Goal: Task Accomplishment & Management: Manage account settings

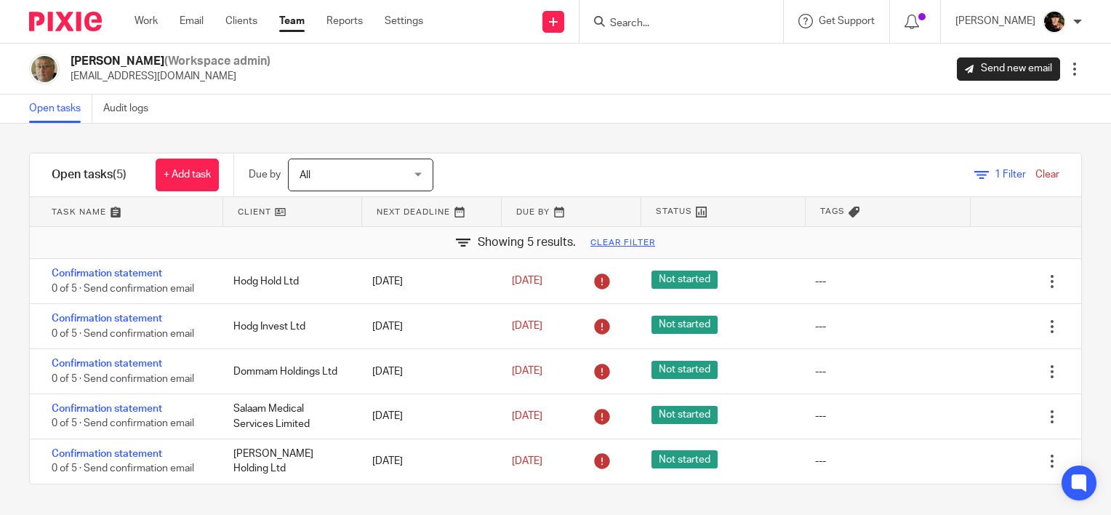
click at [707, 26] on input "Search" at bounding box center [673, 23] width 131 height 13
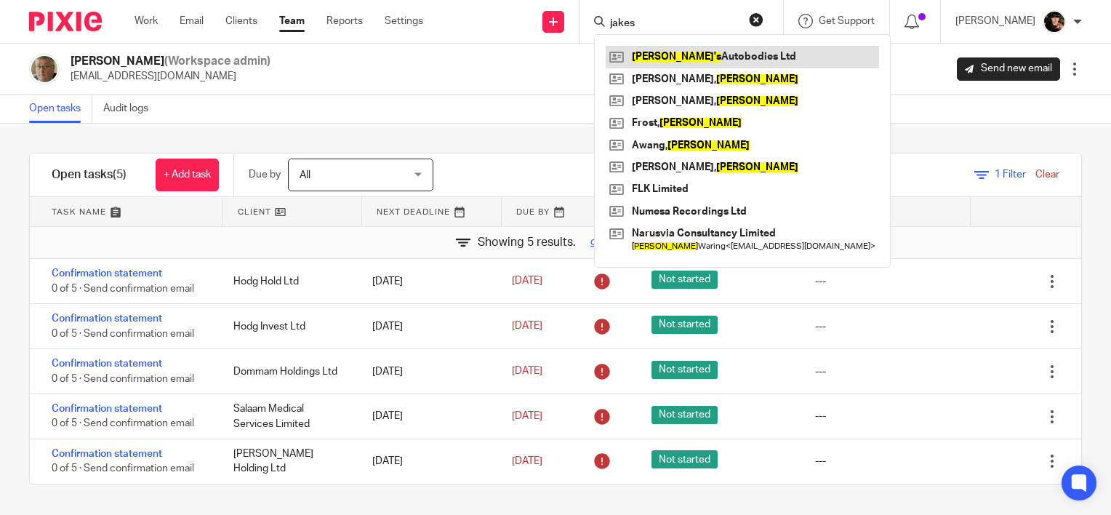
type input "jakes"
click at [696, 49] on link at bounding box center [742, 57] width 273 height 22
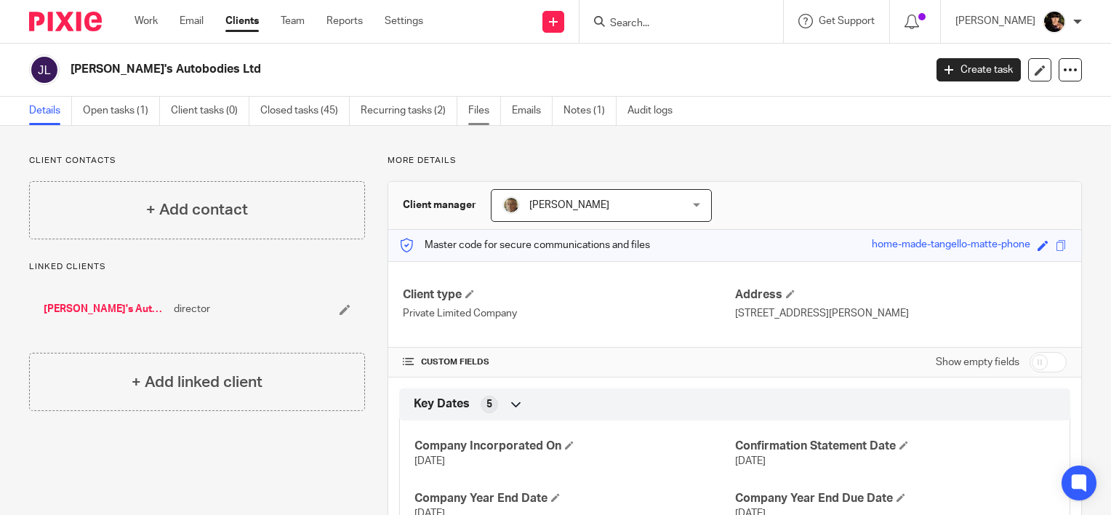
click at [472, 116] on link "Files" at bounding box center [484, 111] width 33 height 28
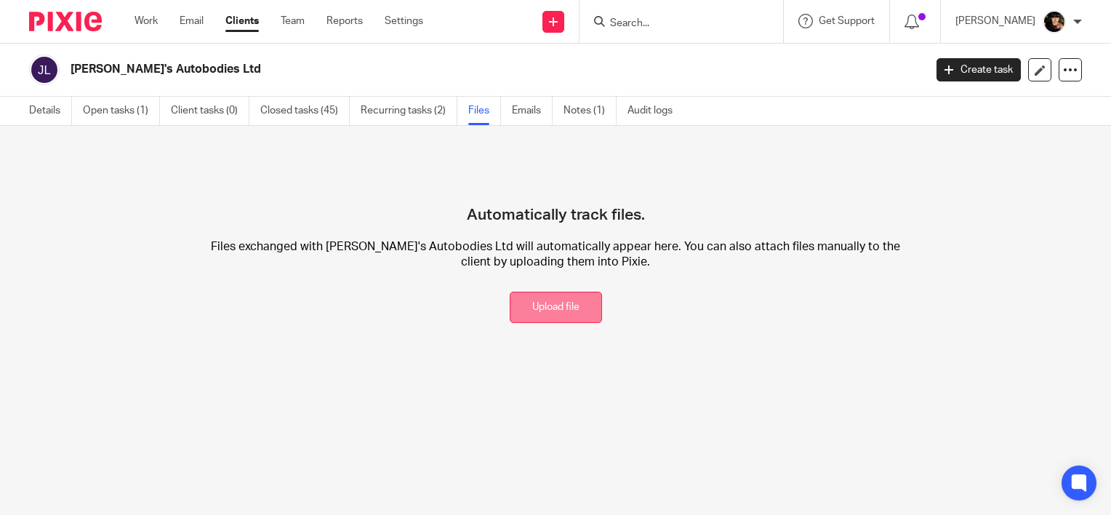
click at [530, 321] on button "Upload file" at bounding box center [556, 306] width 92 height 31
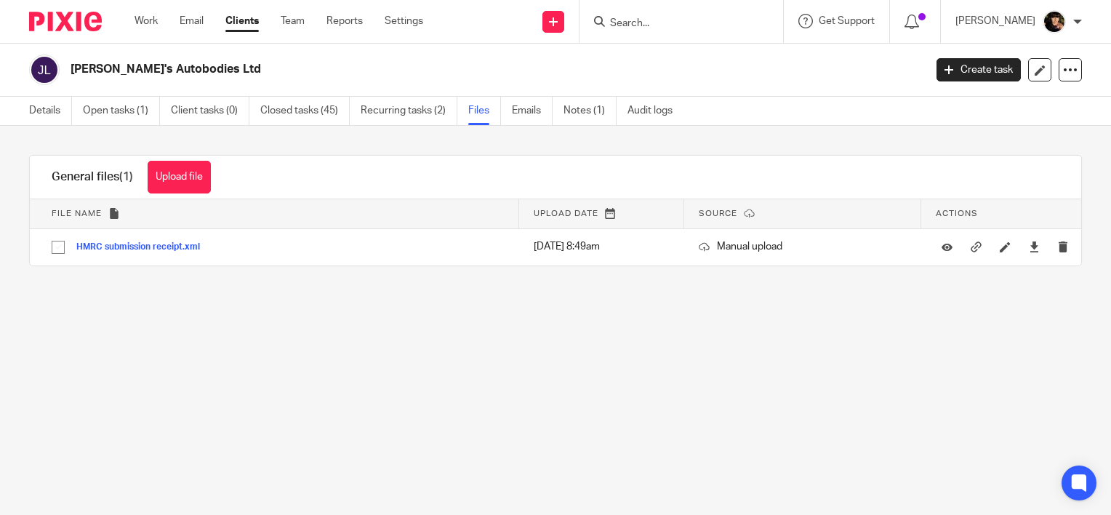
click at [664, 28] on input "Search" at bounding box center [673, 23] width 131 height 13
type input "off"
click at [669, 49] on link at bounding box center [696, 57] width 180 height 22
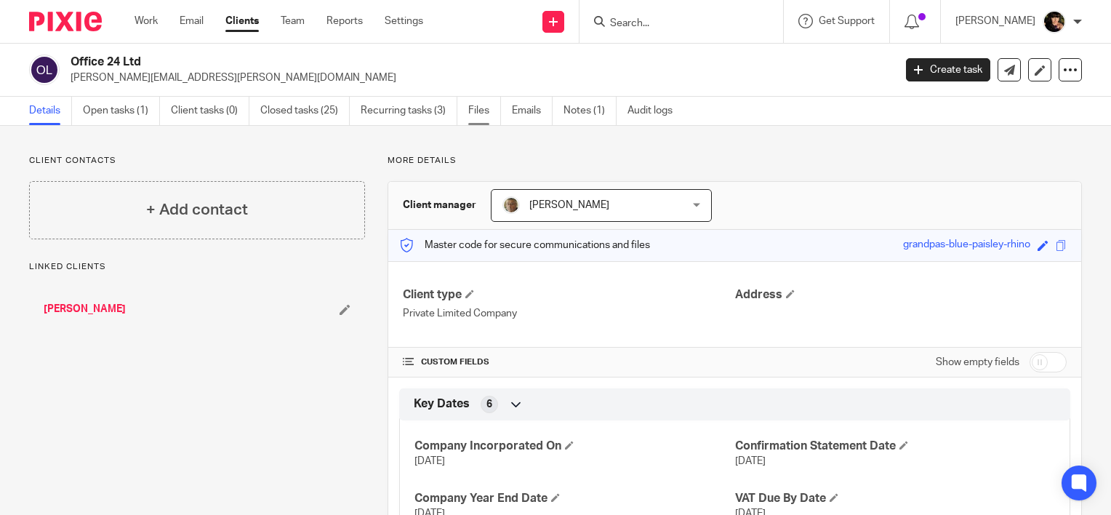
click at [493, 104] on link "Files" at bounding box center [484, 111] width 33 height 28
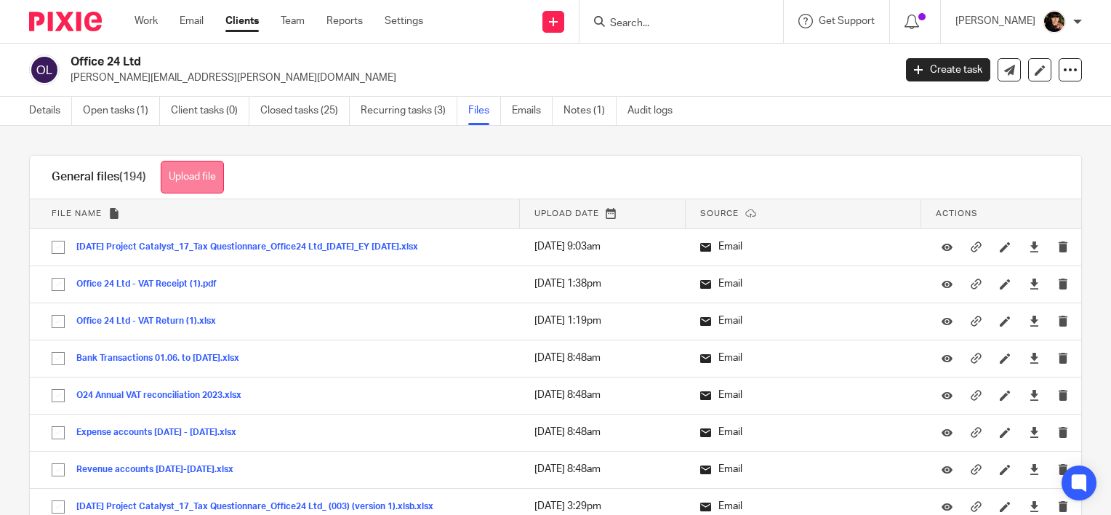
drag, startPoint x: 0, startPoint y: 0, endPoint x: 201, endPoint y: 179, distance: 268.7
click at [201, 179] on button "Upload file" at bounding box center [192, 177] width 63 height 33
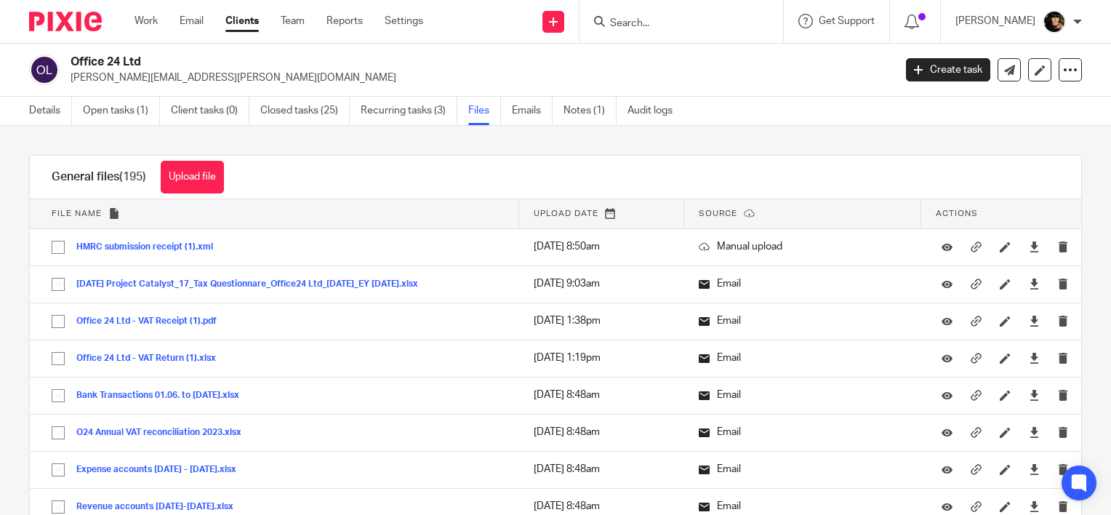
click at [674, 13] on form at bounding box center [685, 21] width 155 height 18
click at [674, 28] on input "Search" at bounding box center [673, 23] width 131 height 13
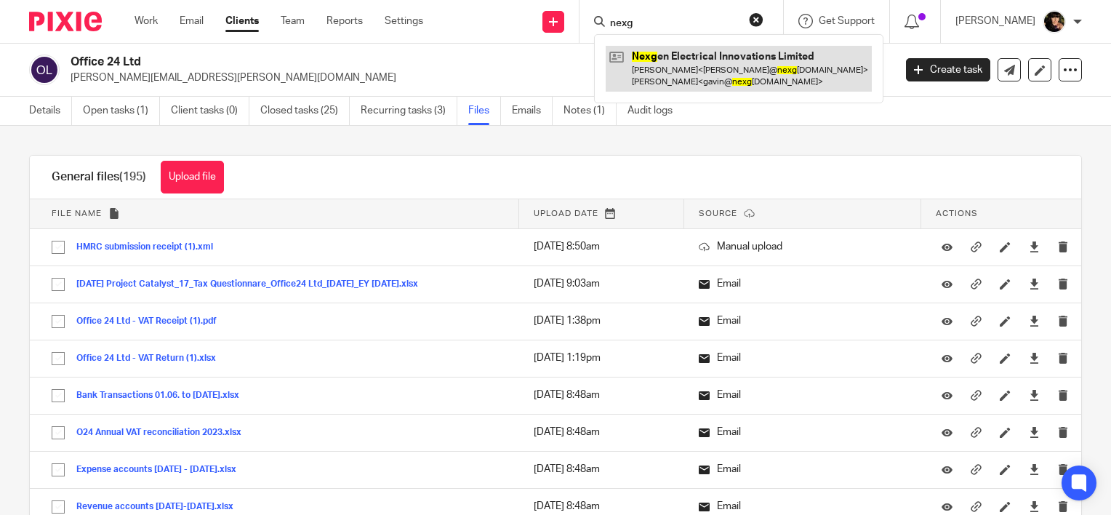
type input "nexg"
click at [688, 71] on link at bounding box center [739, 68] width 266 height 45
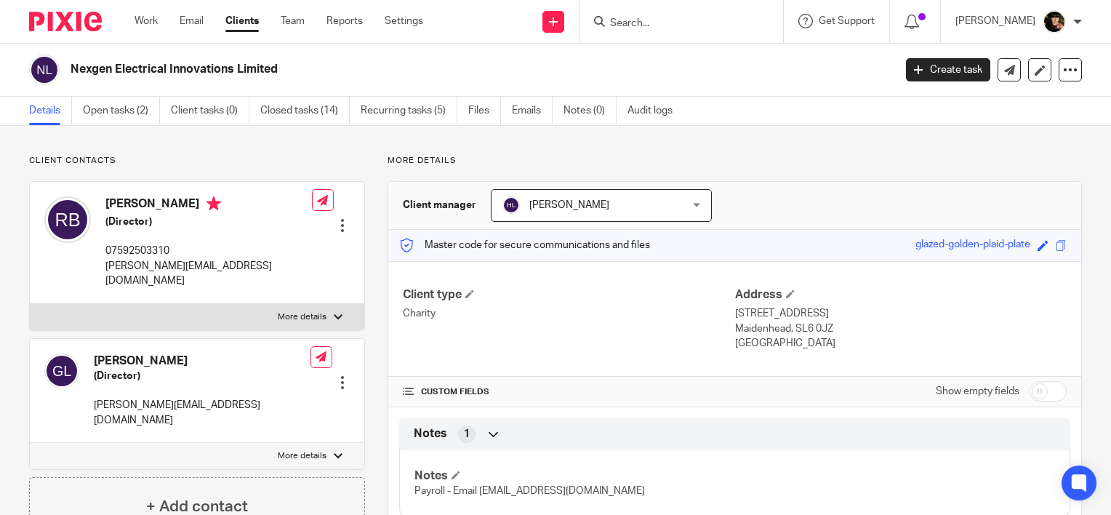
click at [339, 218] on div at bounding box center [342, 225] width 15 height 15
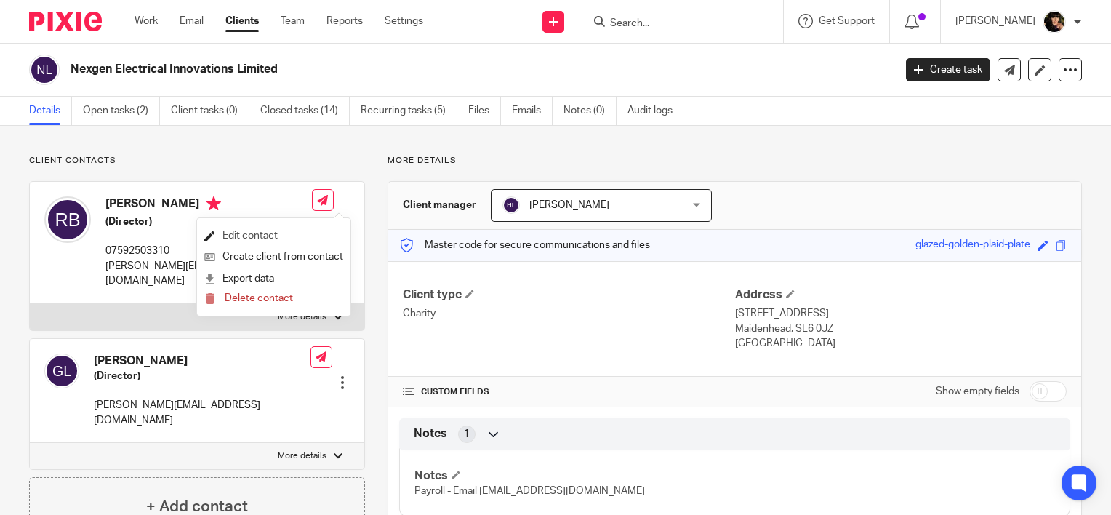
click at [320, 236] on link "Edit contact" at bounding box center [273, 235] width 139 height 21
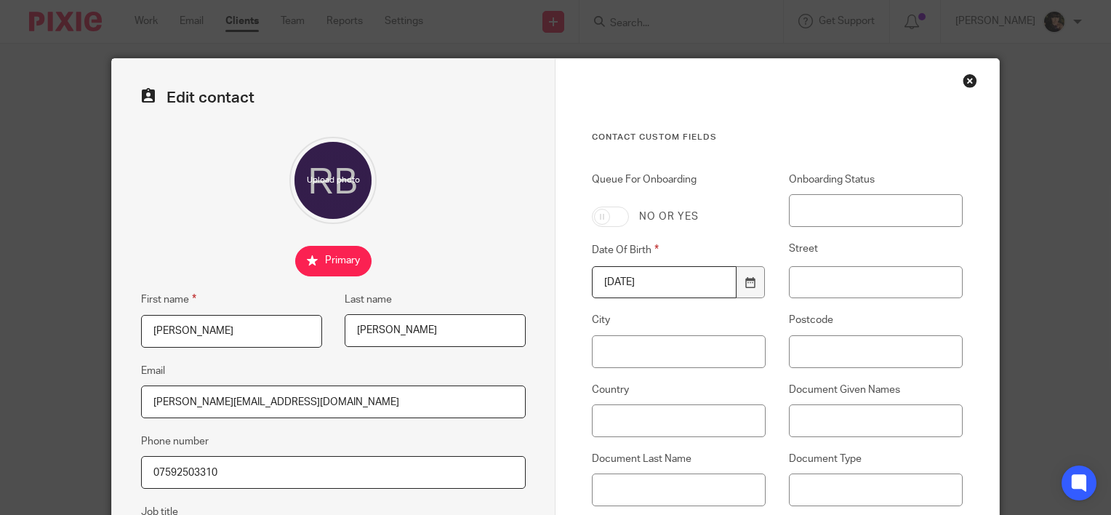
drag, startPoint x: 308, startPoint y: 400, endPoint x: 0, endPoint y: 382, distance: 308.7
click at [0, 382] on html "Work Email Clients Team Reports Settings Work Email Clients Team Reports Settin…" at bounding box center [555, 257] width 1111 height 515
paste input "mailto:info"
drag, startPoint x: 177, startPoint y: 401, endPoint x: 92, endPoint y: 401, distance: 85.8
click at [92, 401] on div "Edit contact First name [PERSON_NAME] name [PERSON_NAME] Email mailto:[EMAIL_AD…" at bounding box center [555, 257] width 1111 height 515
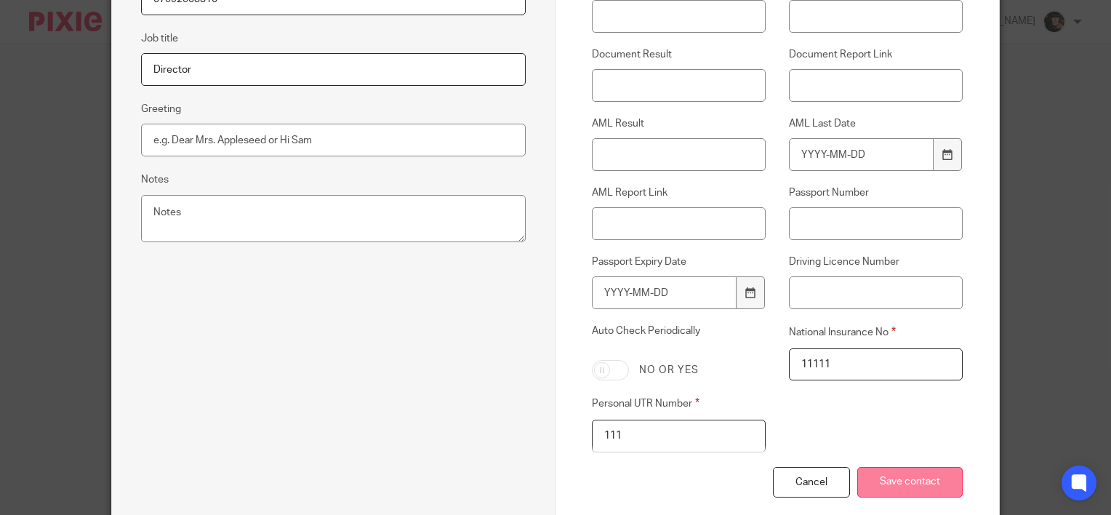
scroll to position [551, 0]
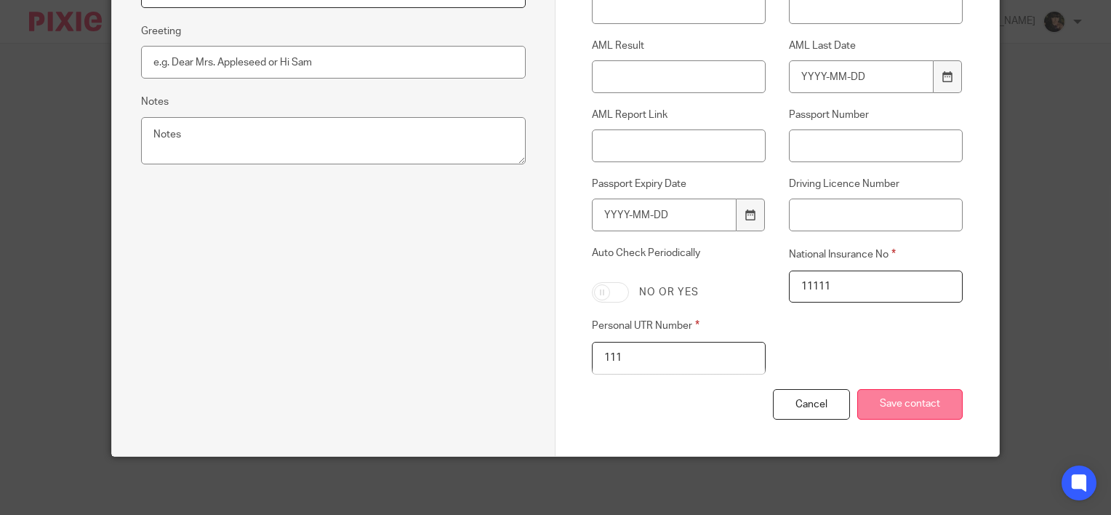
type input "[EMAIL_ADDRESS][DOMAIN_NAME]"
click at [907, 414] on input "Save contact" at bounding box center [909, 404] width 105 height 31
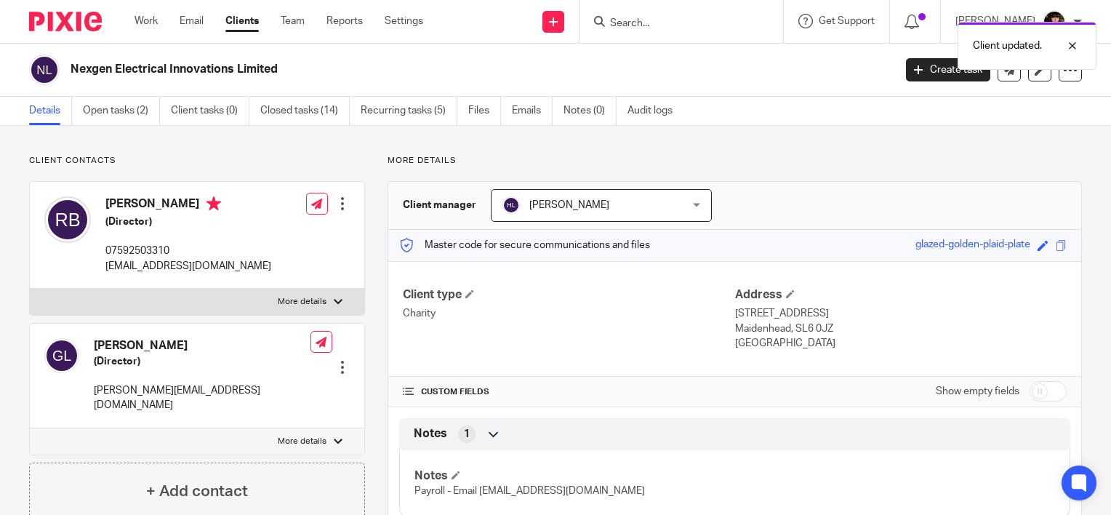
click at [342, 360] on div at bounding box center [342, 367] width 15 height 15
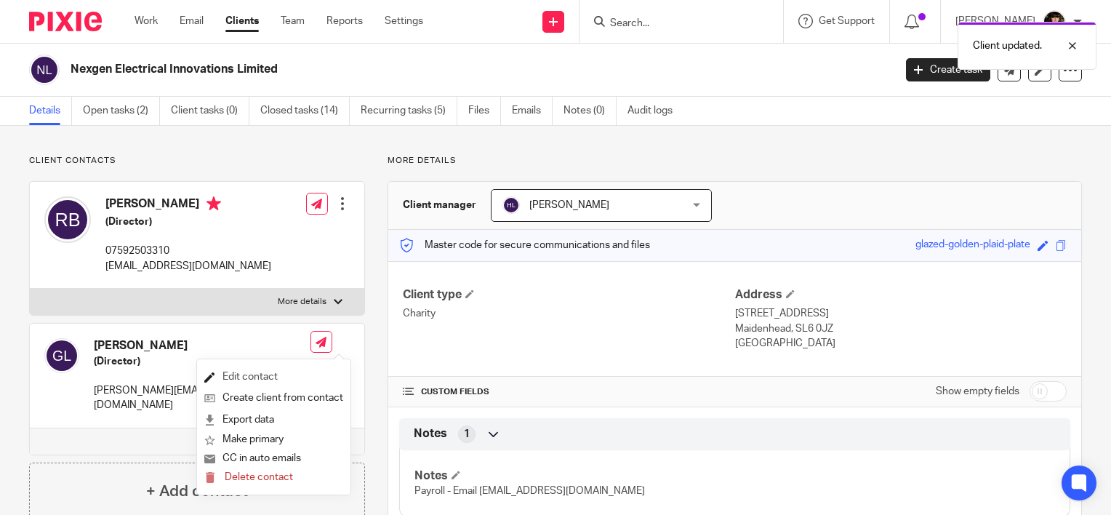
click at [300, 374] on link "Edit contact" at bounding box center [273, 376] width 139 height 21
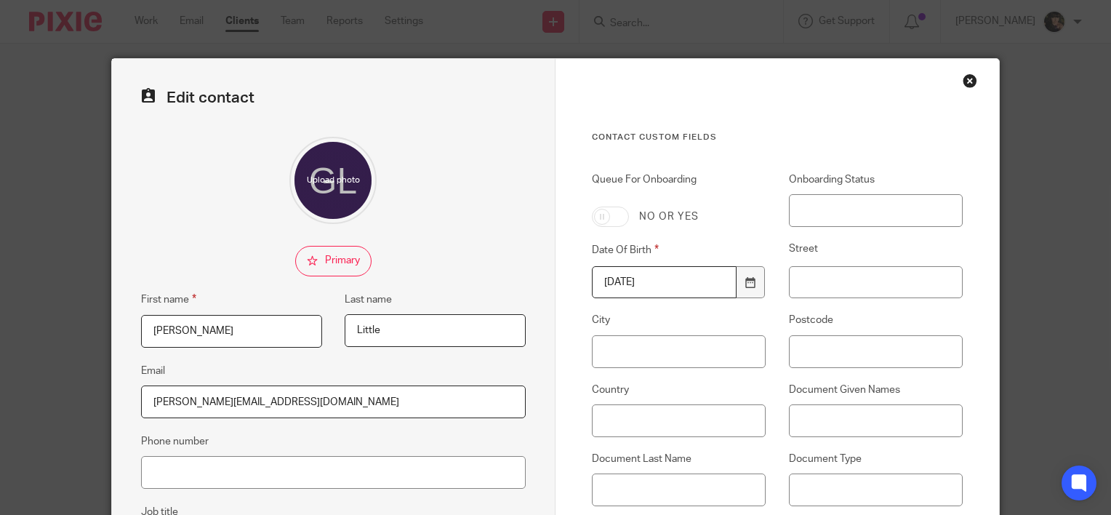
drag, startPoint x: 312, startPoint y: 398, endPoint x: -3, endPoint y: 297, distance: 330.8
click at [0, 297] on html "Work Email Clients Team Reports Settings Work Email Clients Team Reports Settin…" at bounding box center [555, 257] width 1111 height 515
paste input "mailto:info"
click at [177, 401] on input "mailto:[EMAIL_ADDRESS][DOMAIN_NAME]" at bounding box center [333, 401] width 385 height 33
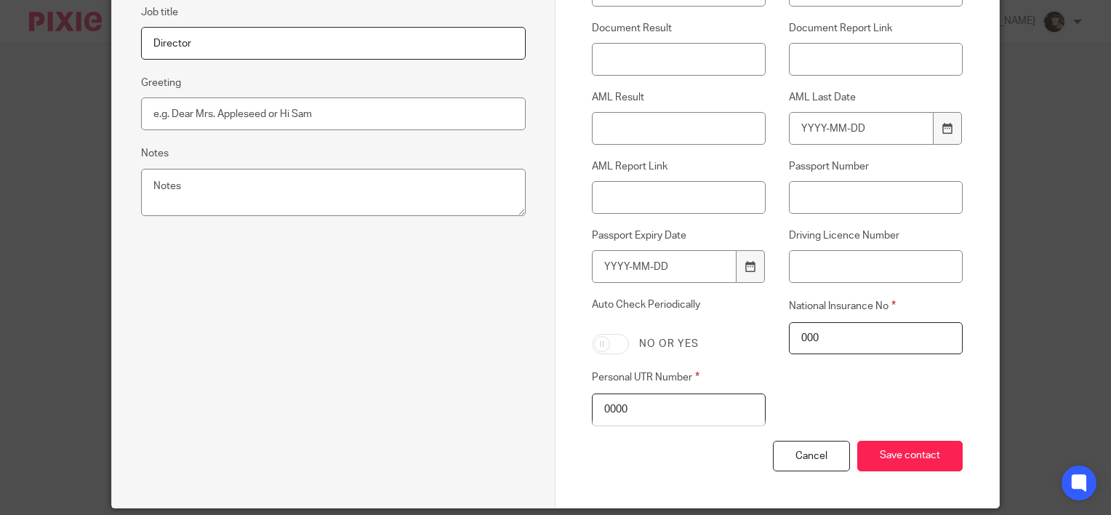
scroll to position [551, 0]
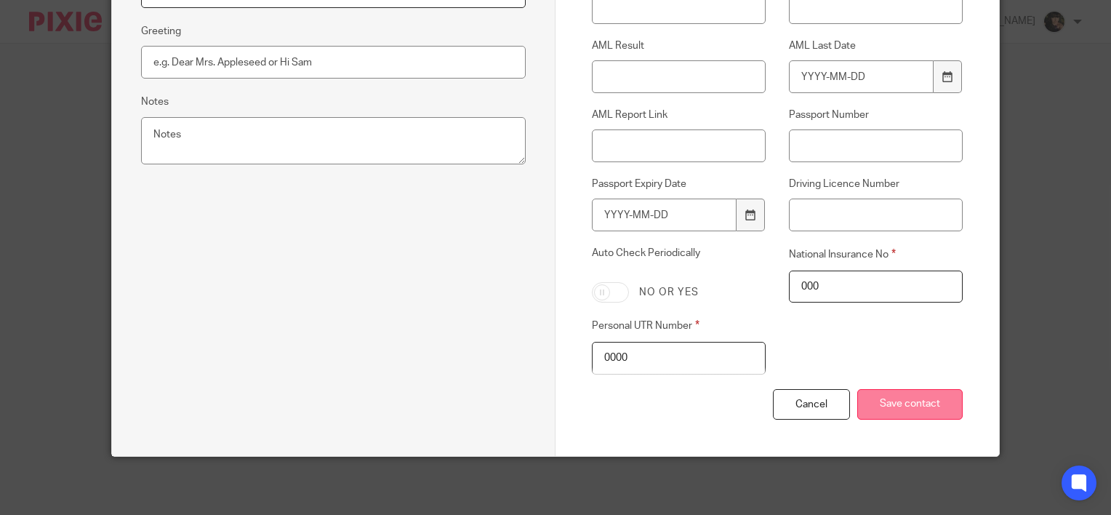
type input "[EMAIL_ADDRESS][DOMAIN_NAME]"
click at [901, 401] on input "Save contact" at bounding box center [909, 404] width 105 height 31
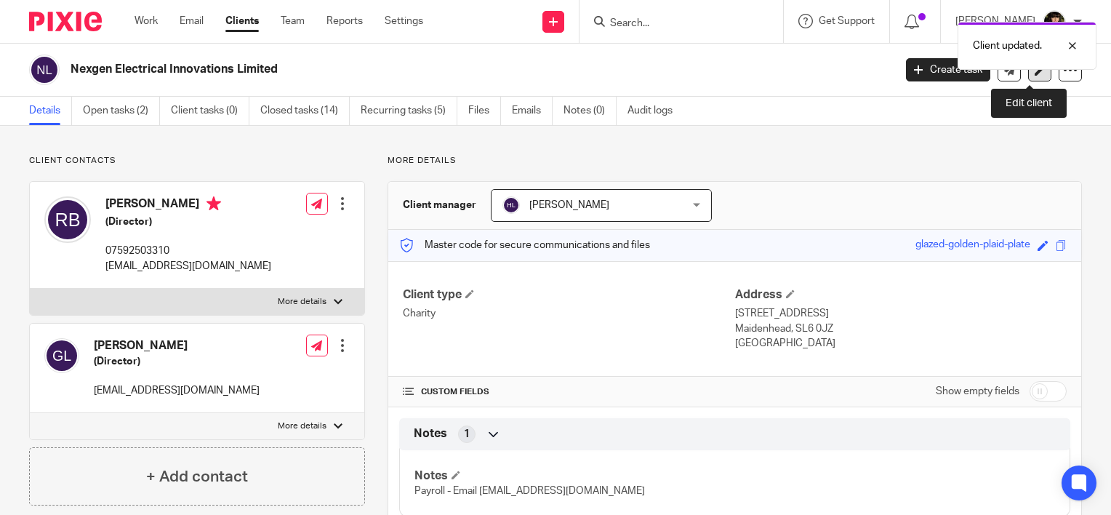
click at [1028, 76] on link at bounding box center [1039, 69] width 23 height 23
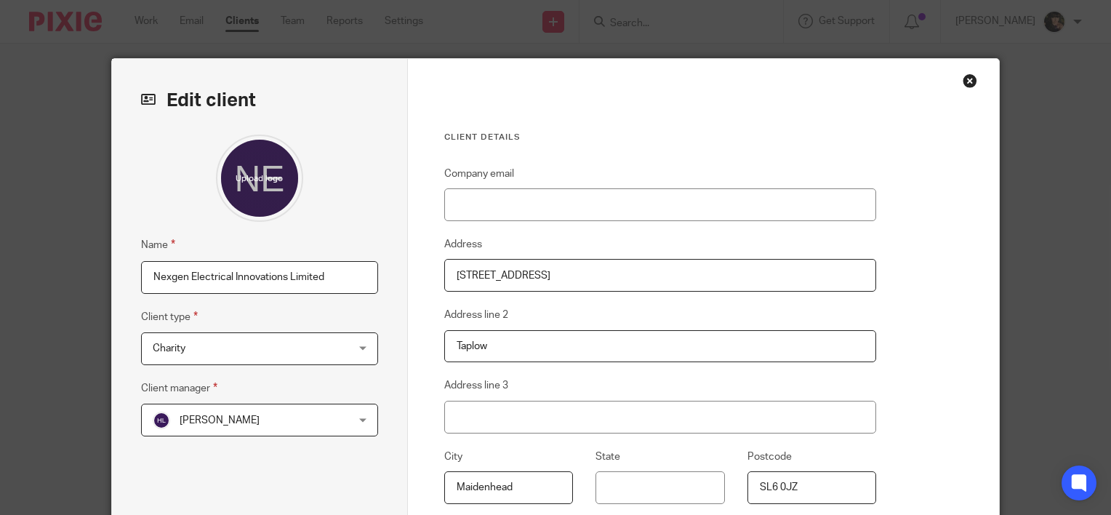
click at [282, 357] on span "Charity" at bounding box center [243, 348] width 180 height 31
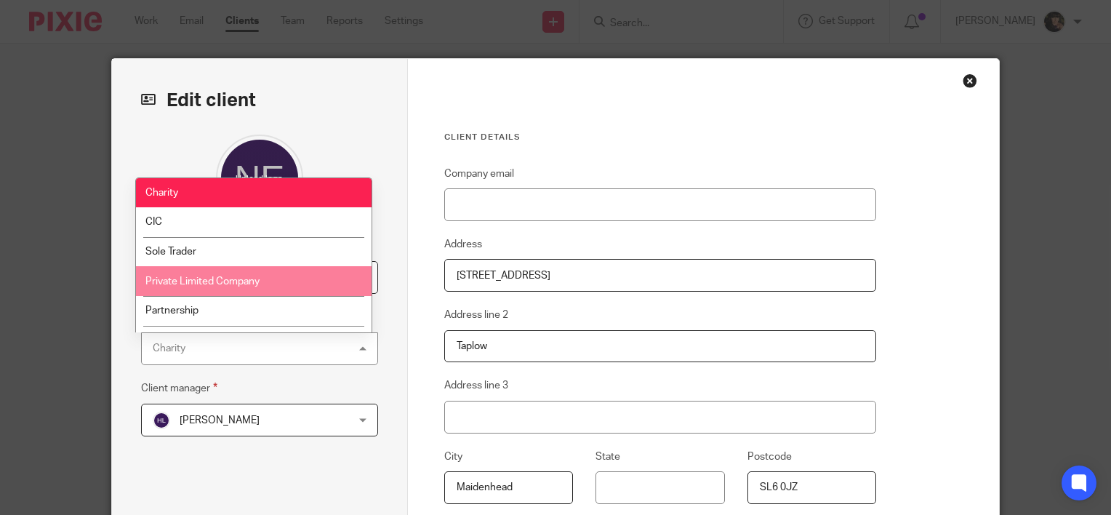
click at [275, 285] on li "Private Limited Company" at bounding box center [254, 281] width 236 height 30
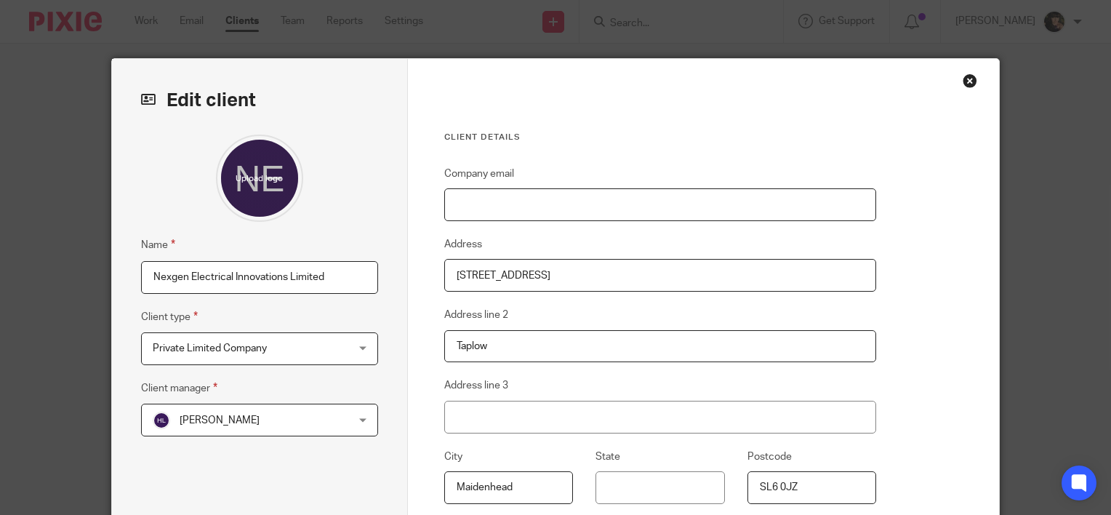
click at [515, 201] on input "Company email" at bounding box center [660, 204] width 433 height 33
paste input "mailto:[EMAIL_ADDRESS][DOMAIN_NAME]"
drag, startPoint x: 479, startPoint y: 204, endPoint x: 379, endPoint y: 204, distance: 99.6
click at [379, 204] on div "Edit client Name Nexgen Electrical Innovations Limited Client type Private Limi…" at bounding box center [555, 375] width 887 height 633
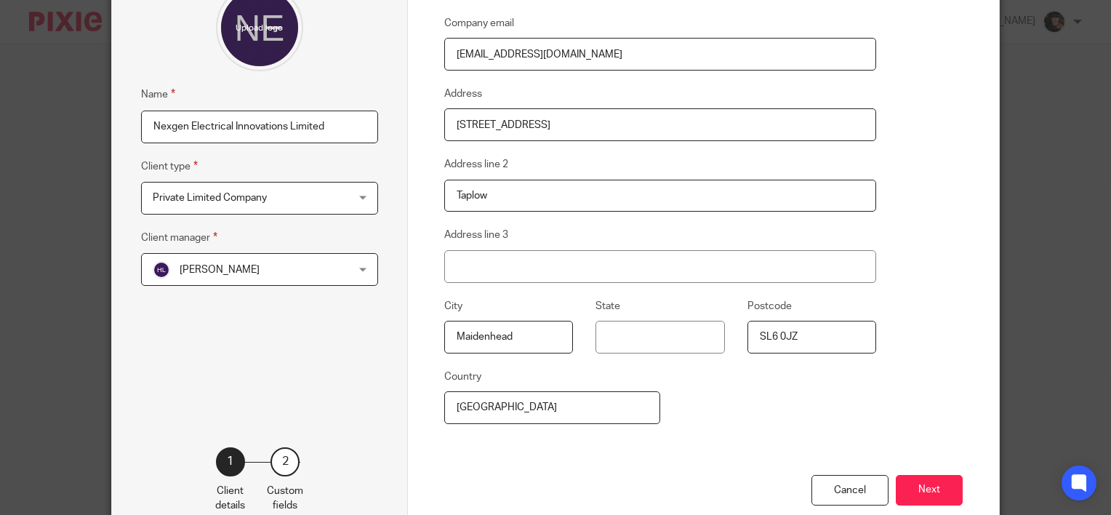
scroll to position [234, 0]
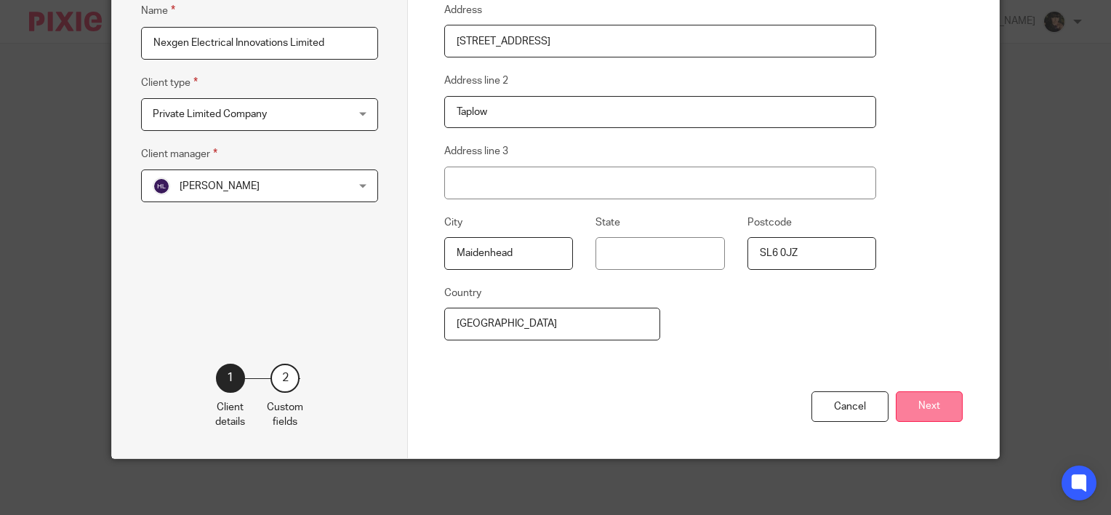
type input "[EMAIL_ADDRESS][DOMAIN_NAME]"
click at [919, 401] on button "Next" at bounding box center [929, 406] width 67 height 31
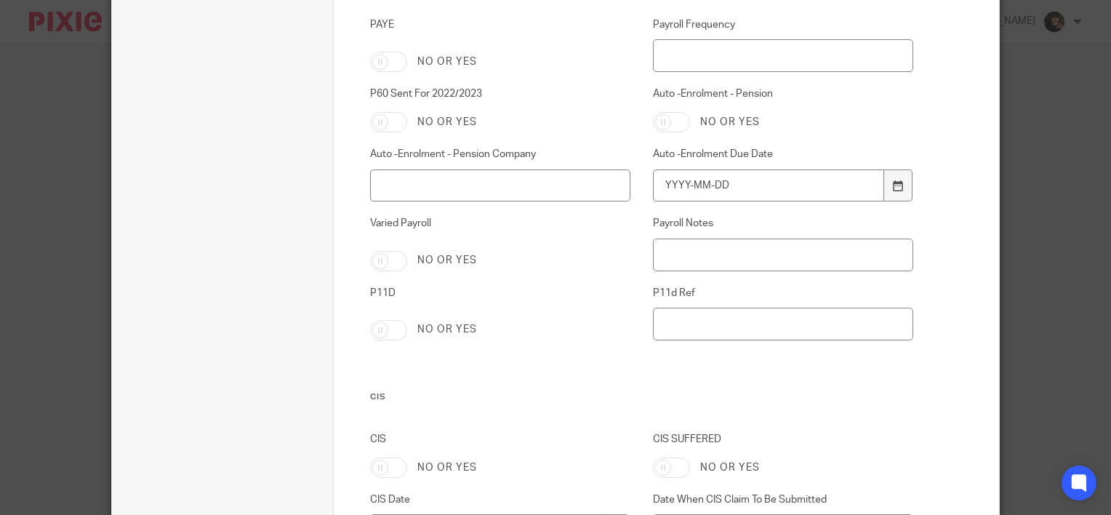
scroll to position [2762, 0]
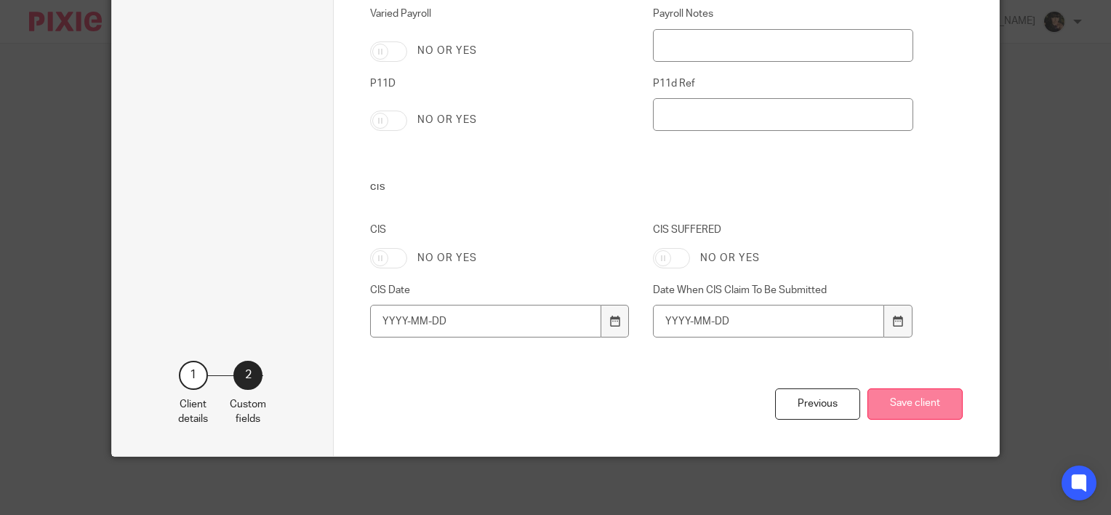
click at [914, 395] on button "Save client" at bounding box center [914, 403] width 95 height 31
